Goal: Check status: Check status

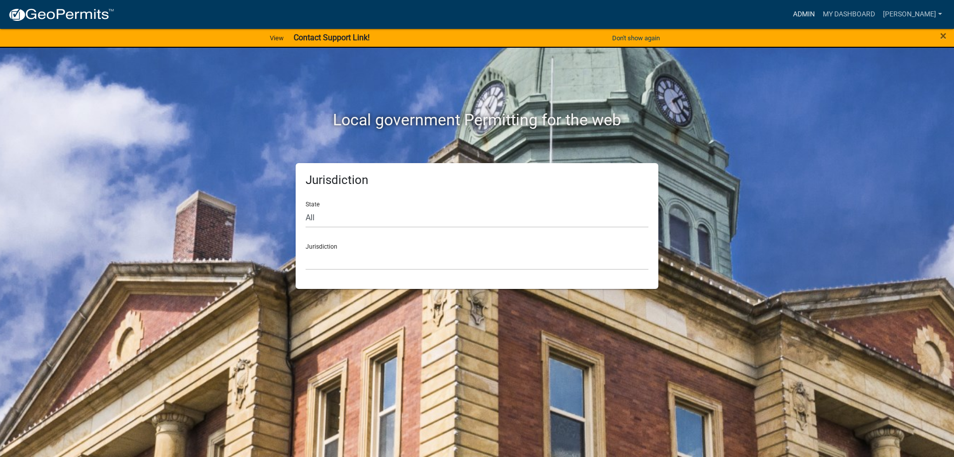
click at [816, 19] on link "Admin" at bounding box center [804, 14] width 30 height 19
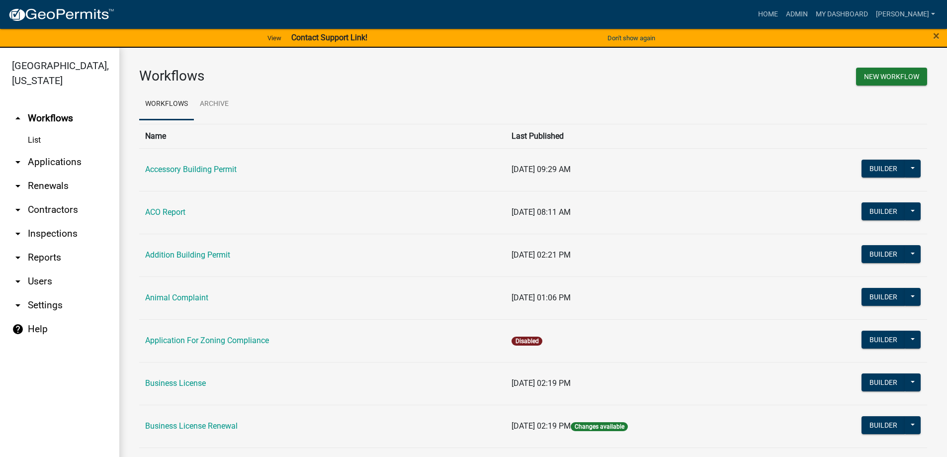
click at [74, 165] on link "arrow_drop_down Applications" at bounding box center [59, 162] width 119 height 24
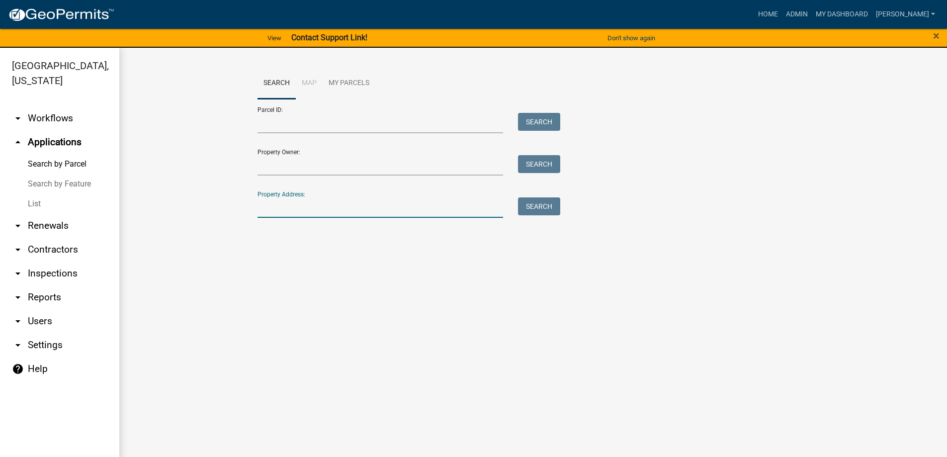
click at [332, 203] on input "Property Address:" at bounding box center [380, 207] width 246 height 20
type input "3588"
click at [533, 201] on button "Search" at bounding box center [539, 206] width 42 height 18
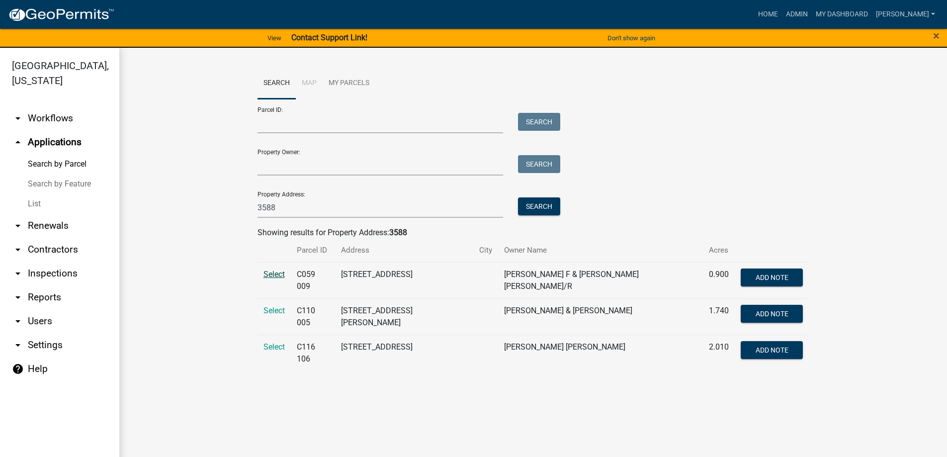
click at [276, 278] on span "Select" at bounding box center [273, 273] width 21 height 9
